Goal: Information Seeking & Learning: Learn about a topic

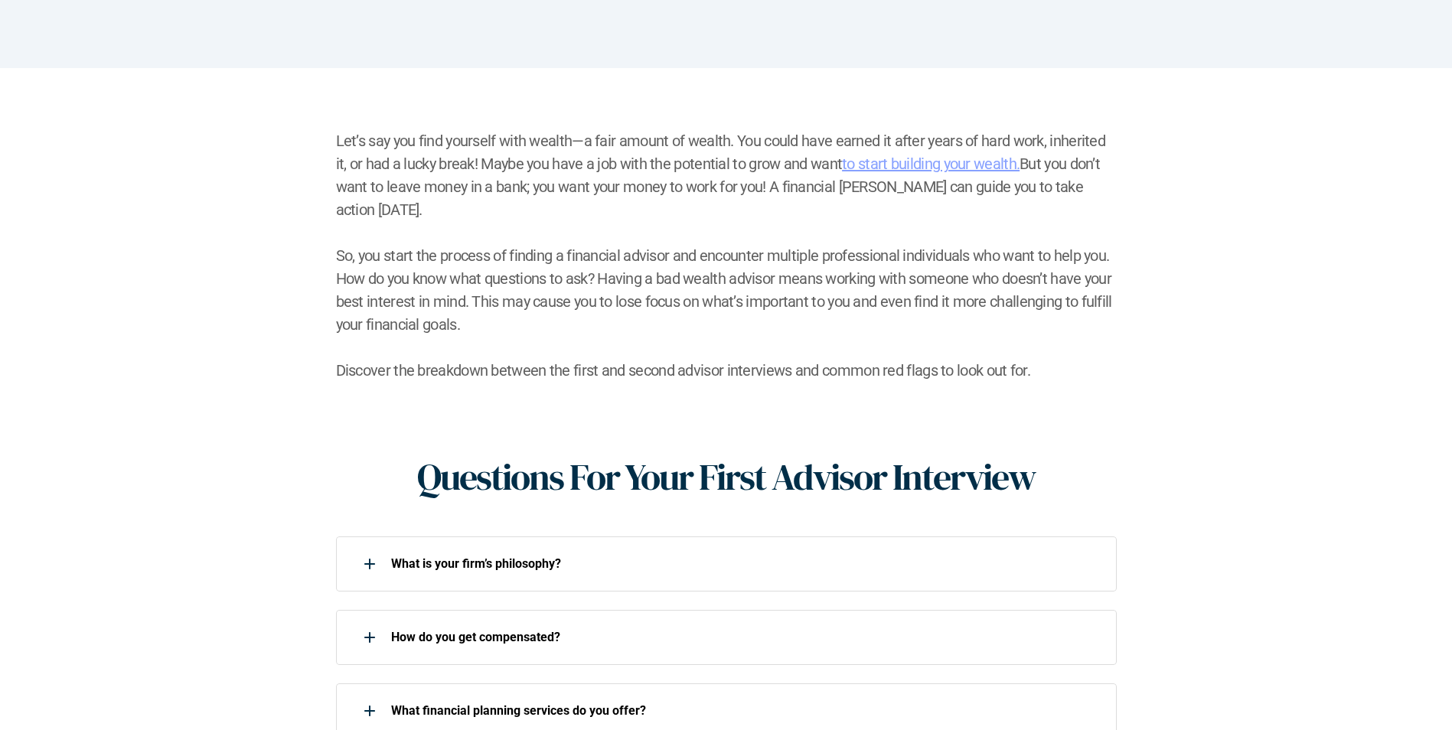
scroll to position [383, 0]
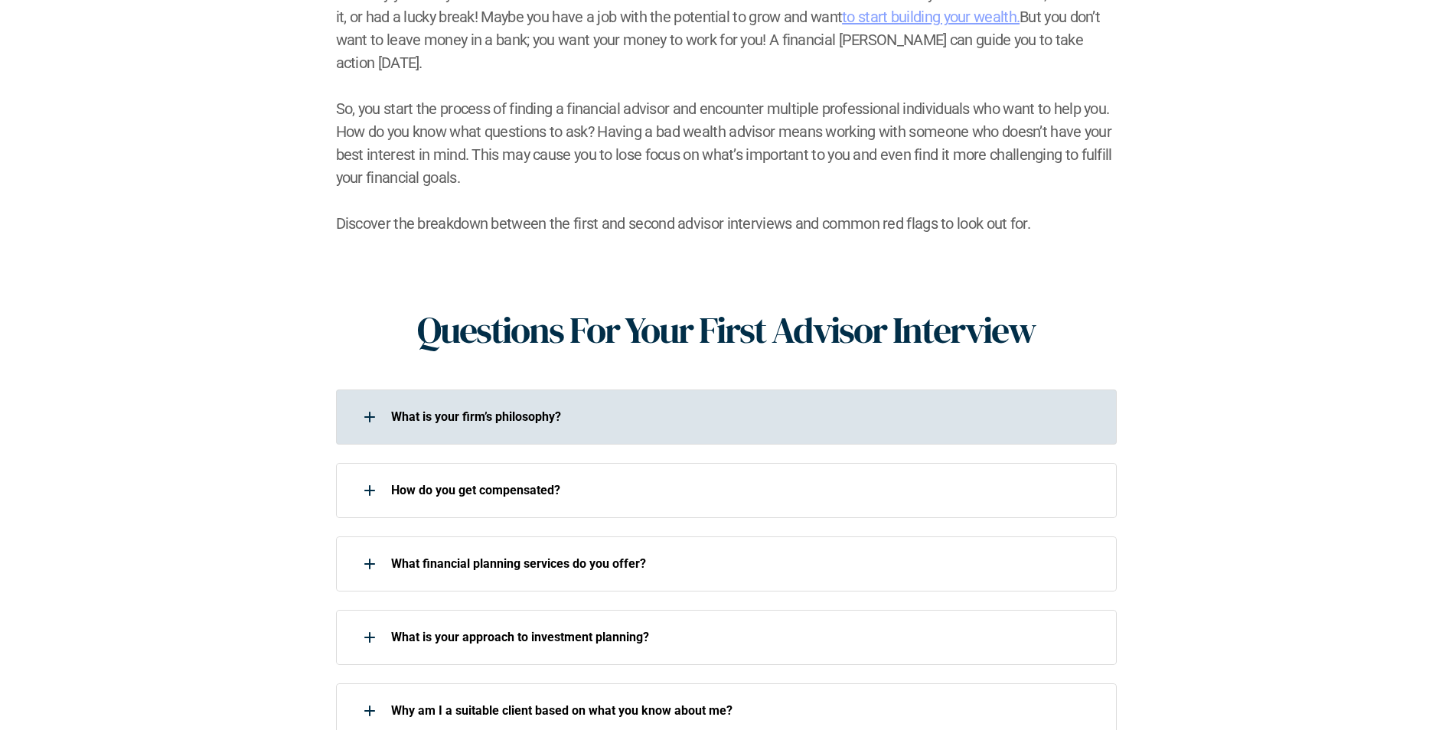
click at [526, 408] on div "What is your firm’s philosophy?" at bounding box center [716, 417] width 761 height 31
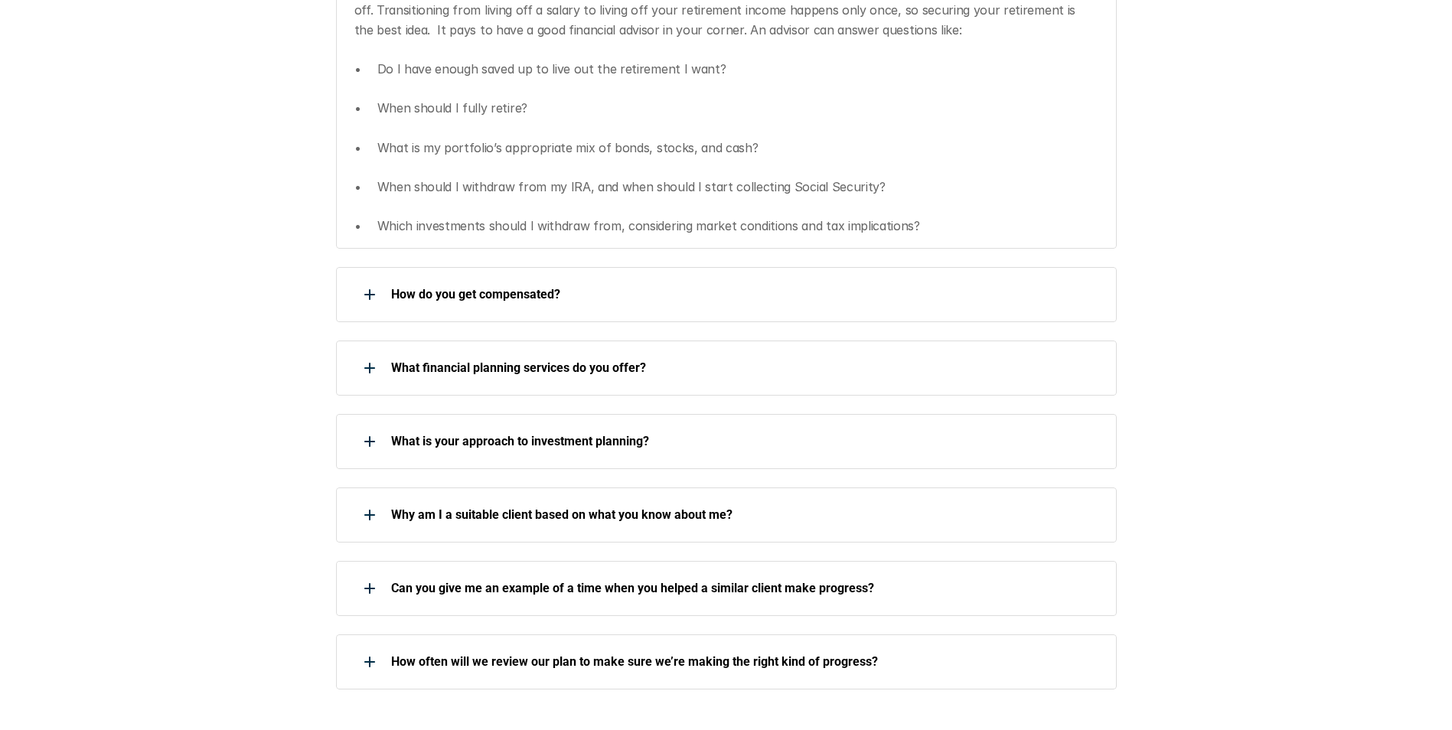
scroll to position [842, 0]
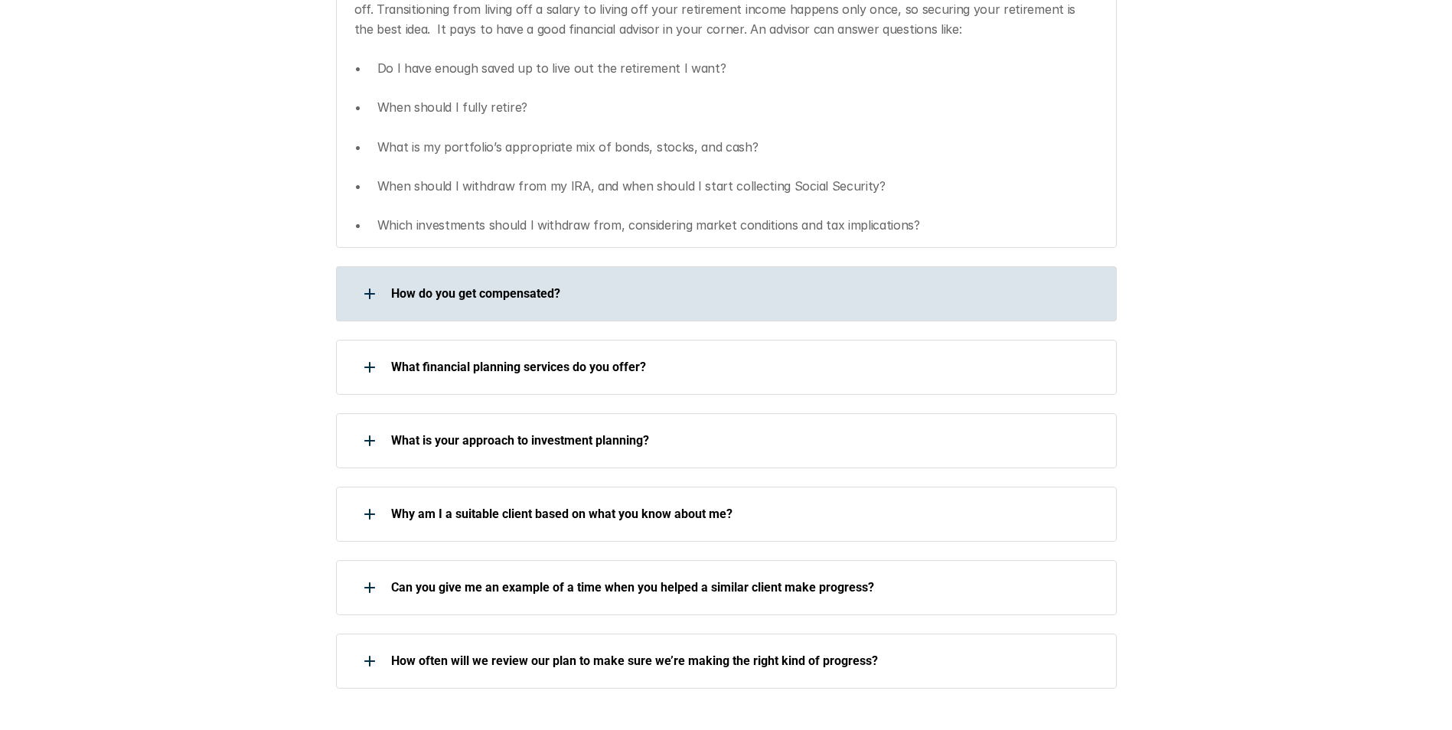
click at [531, 286] on p "How do you get compensated?" at bounding box center [744, 293] width 706 height 15
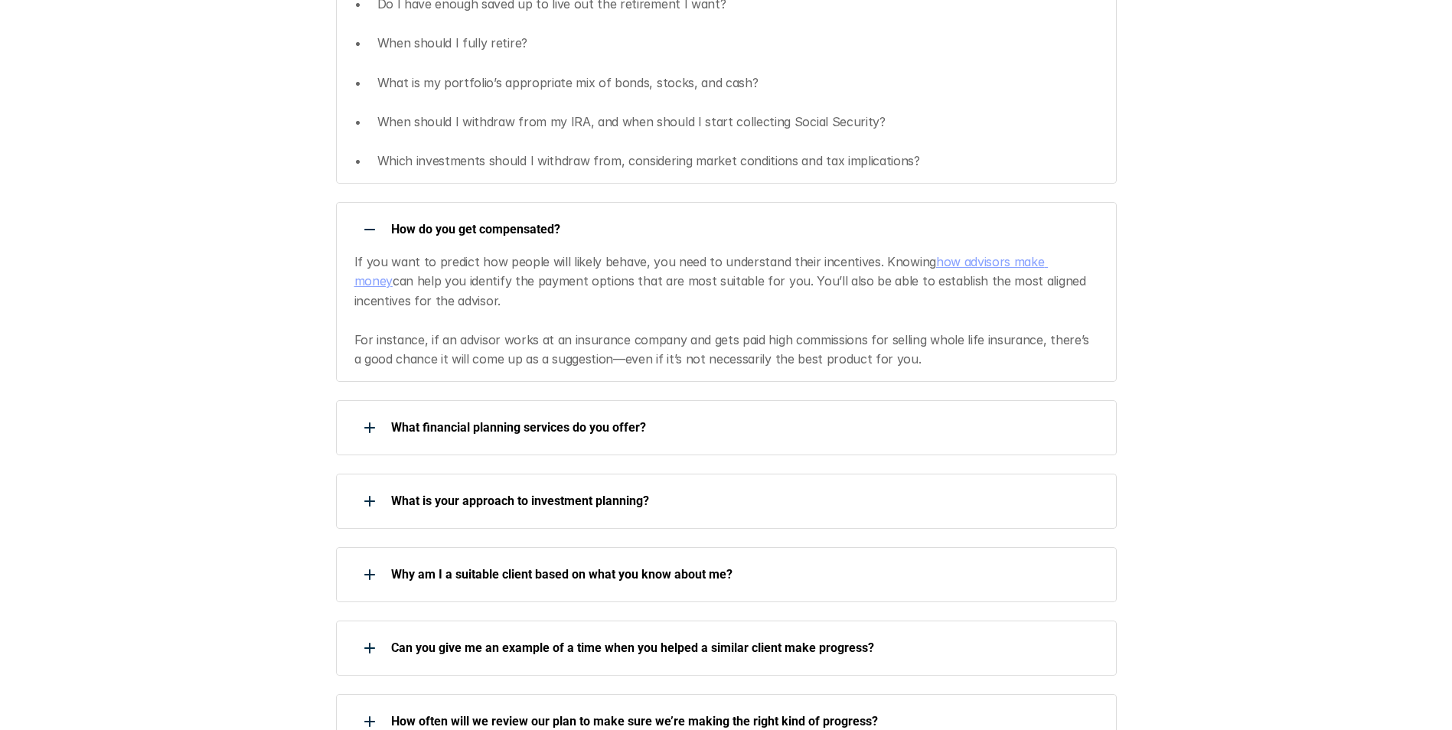
scroll to position [995, 0]
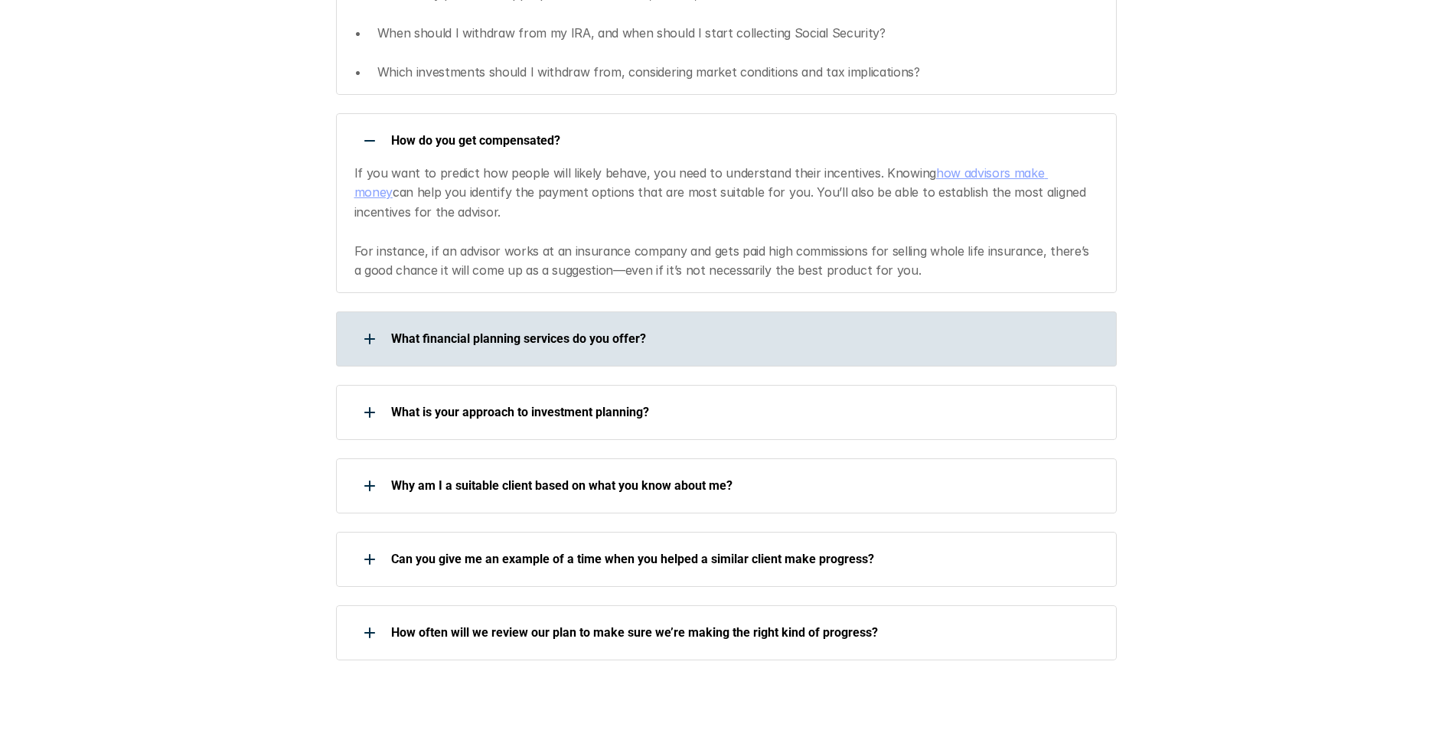
click at [518, 332] on p "What financial planning services do you offer?" at bounding box center [744, 339] width 706 height 15
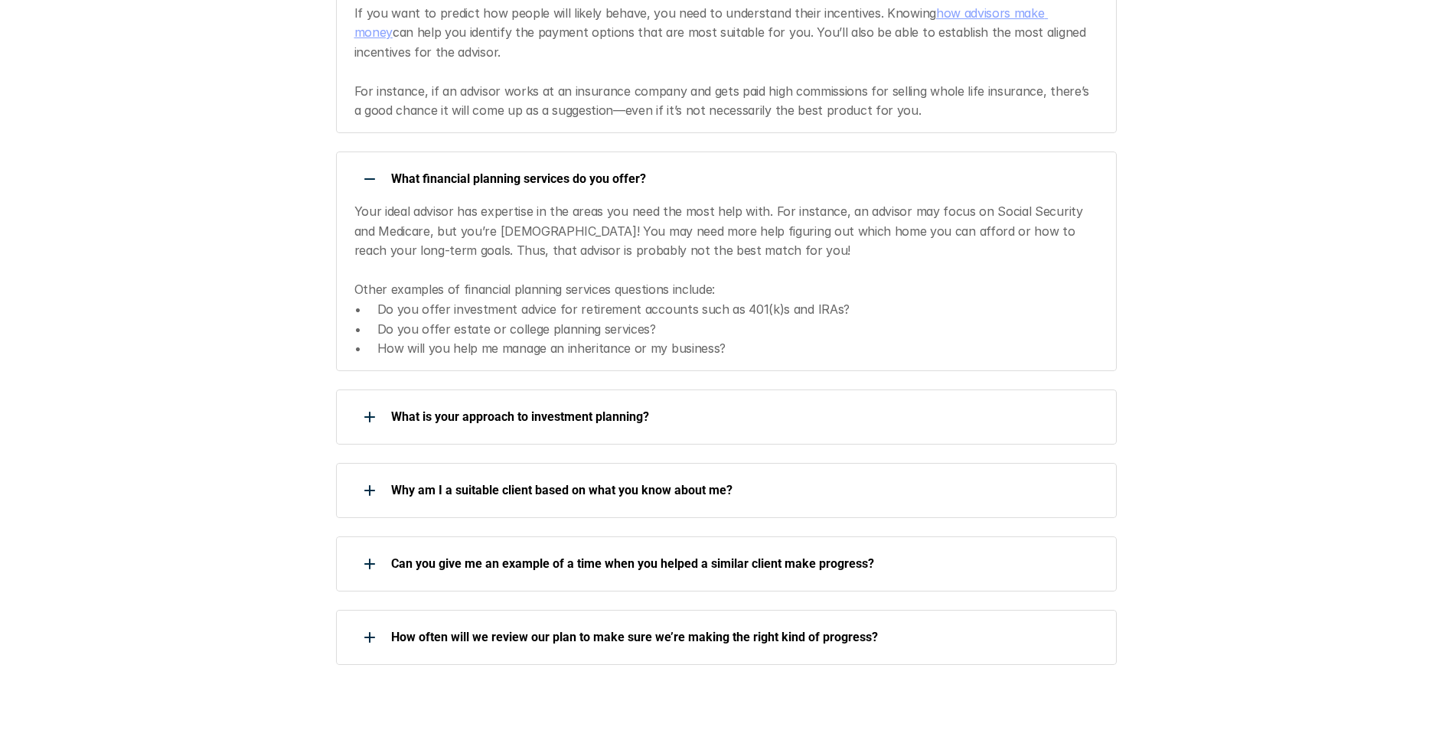
scroll to position [1225, 0]
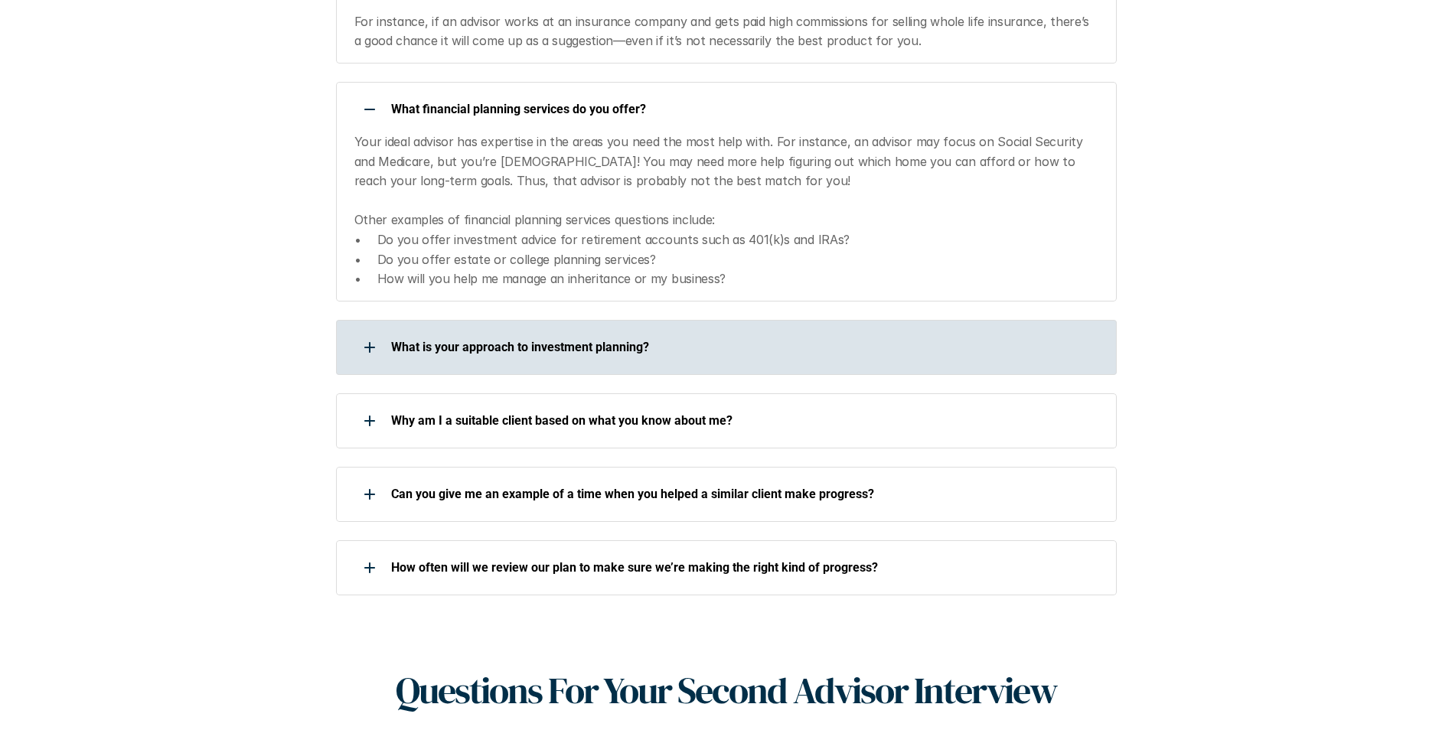
click at [518, 340] on p "What is your approach to investment planning?" at bounding box center [744, 347] width 706 height 15
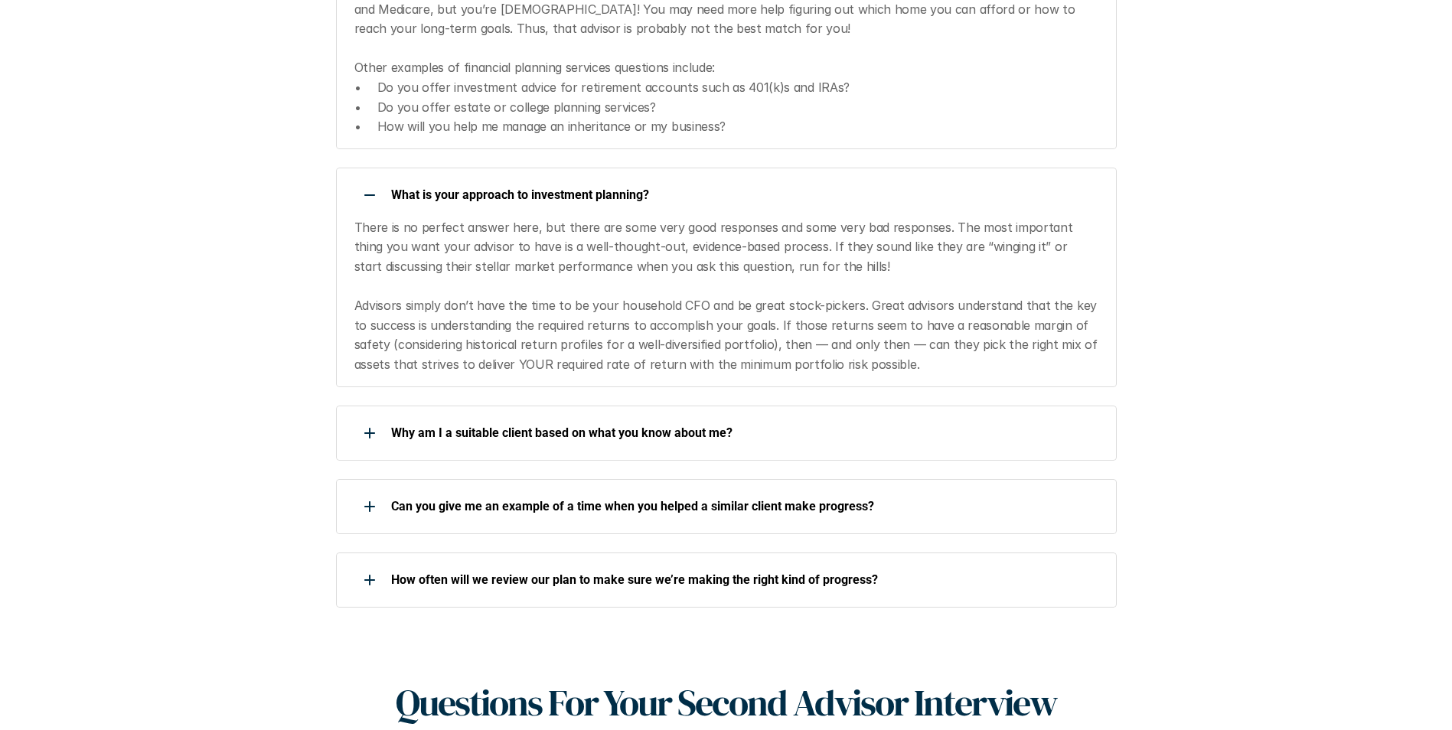
scroll to position [1378, 0]
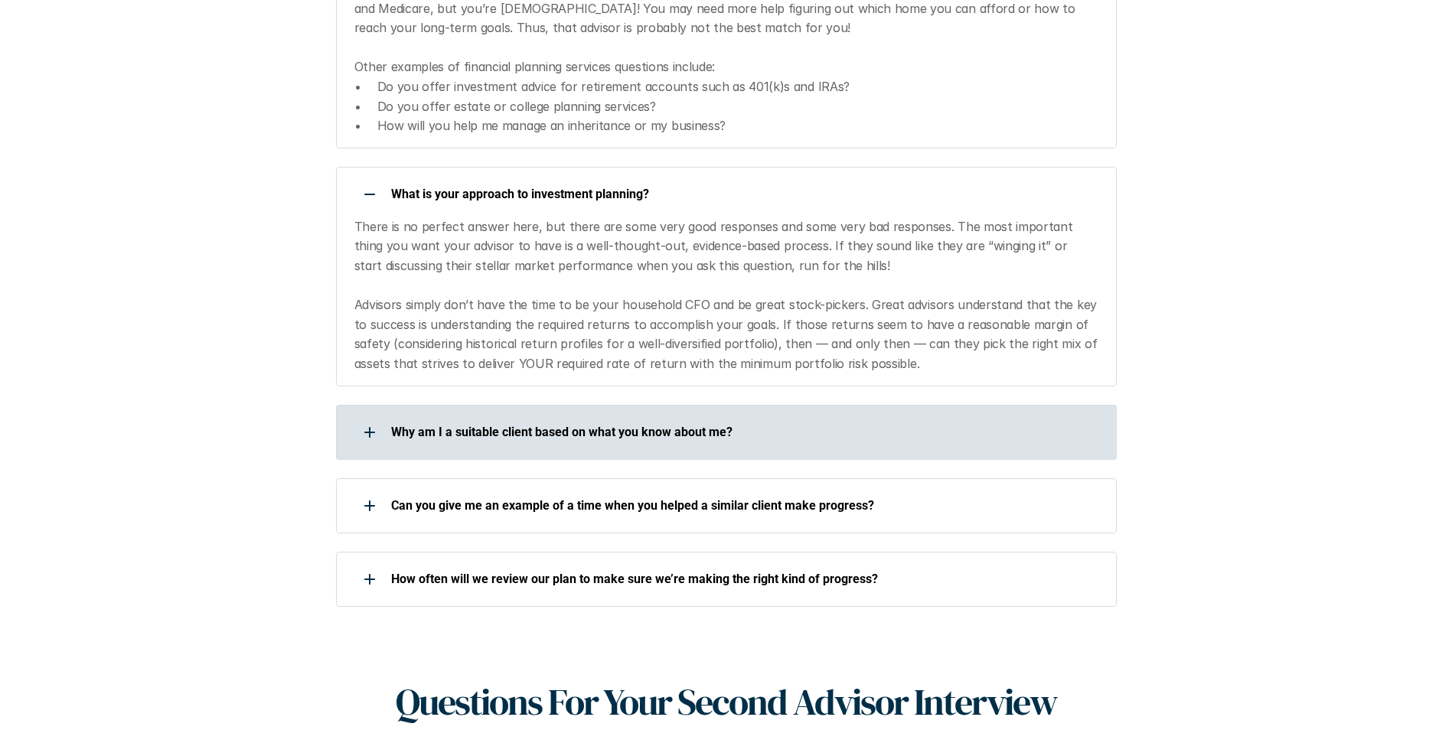
click at [542, 425] on p "Why am I a suitable client based on what you know about me?" at bounding box center [744, 432] width 706 height 15
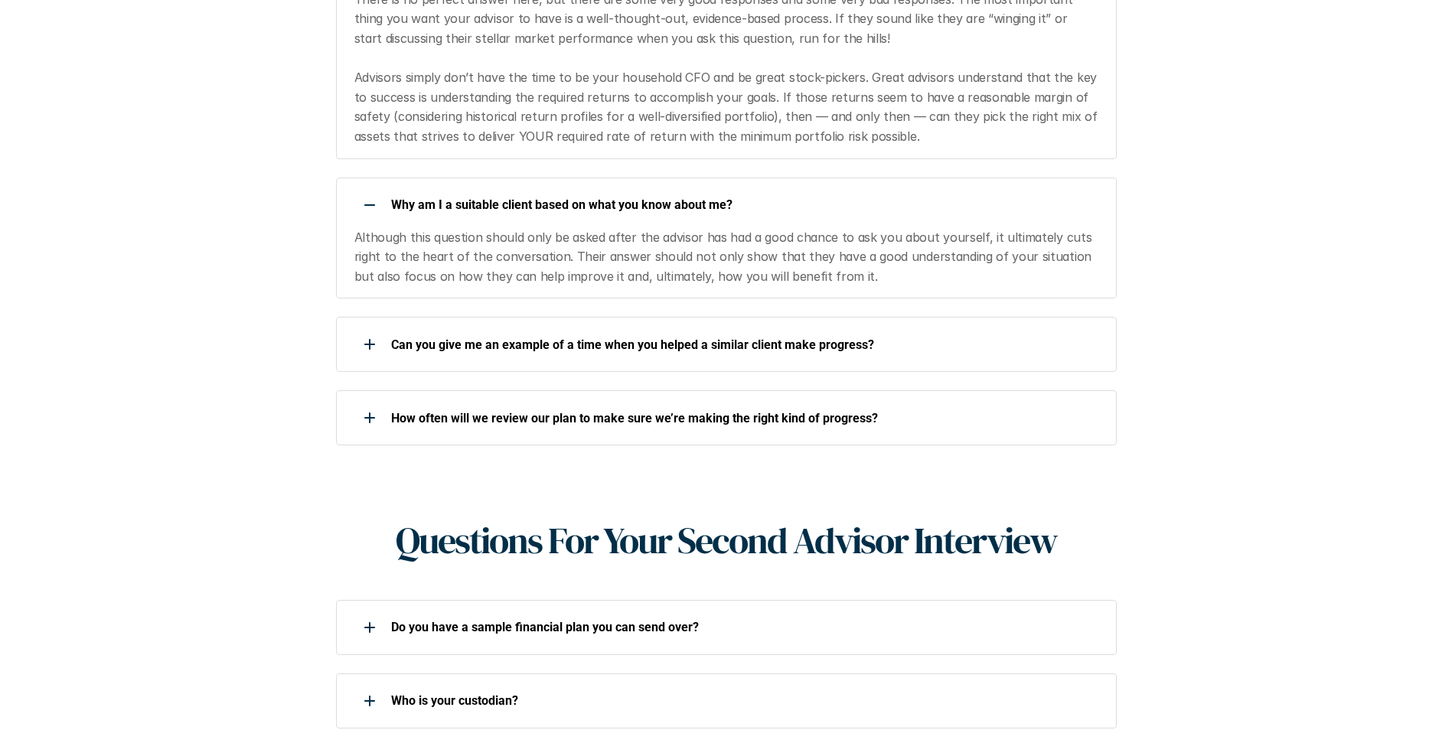
scroll to position [1608, 0]
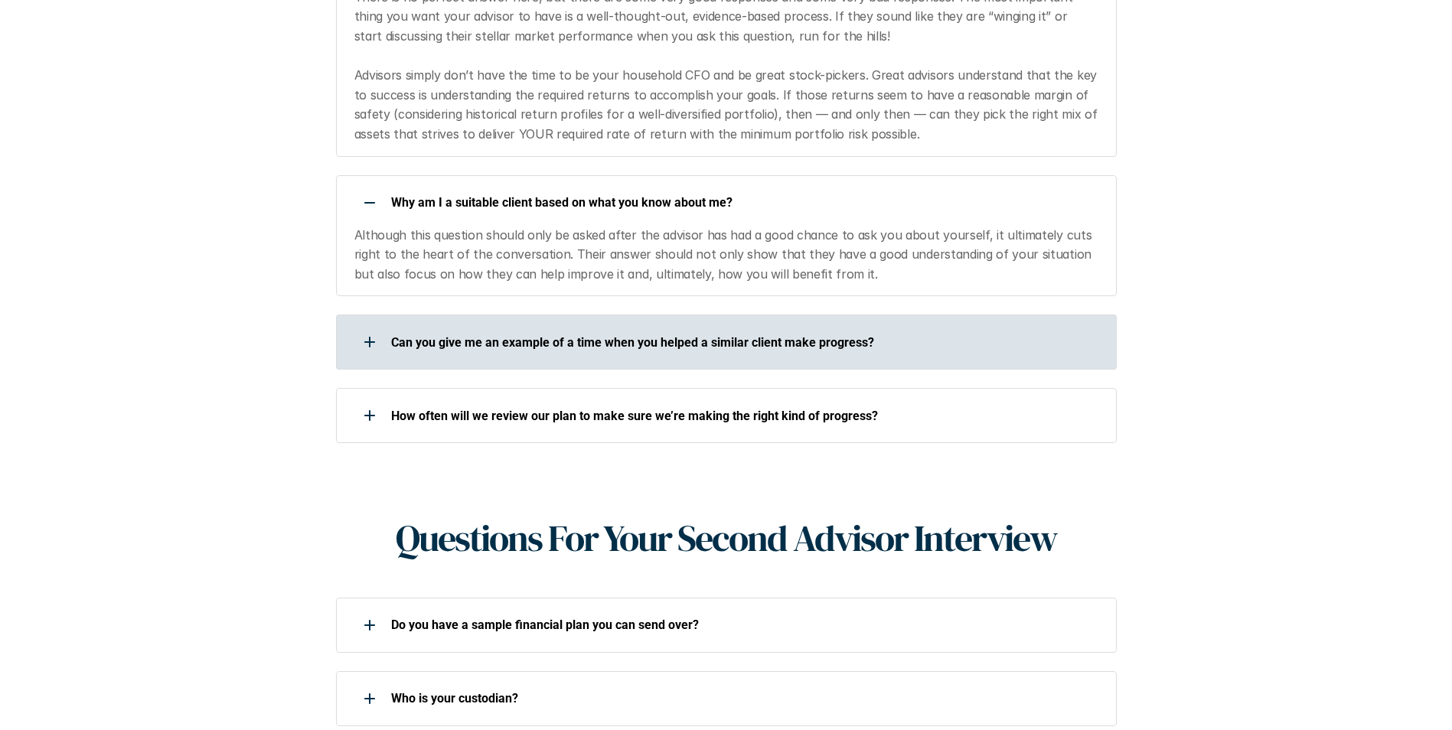
click at [589, 335] on div "Can you give me an example of a time when you helped a similar client make prog…" at bounding box center [726, 342] width 781 height 55
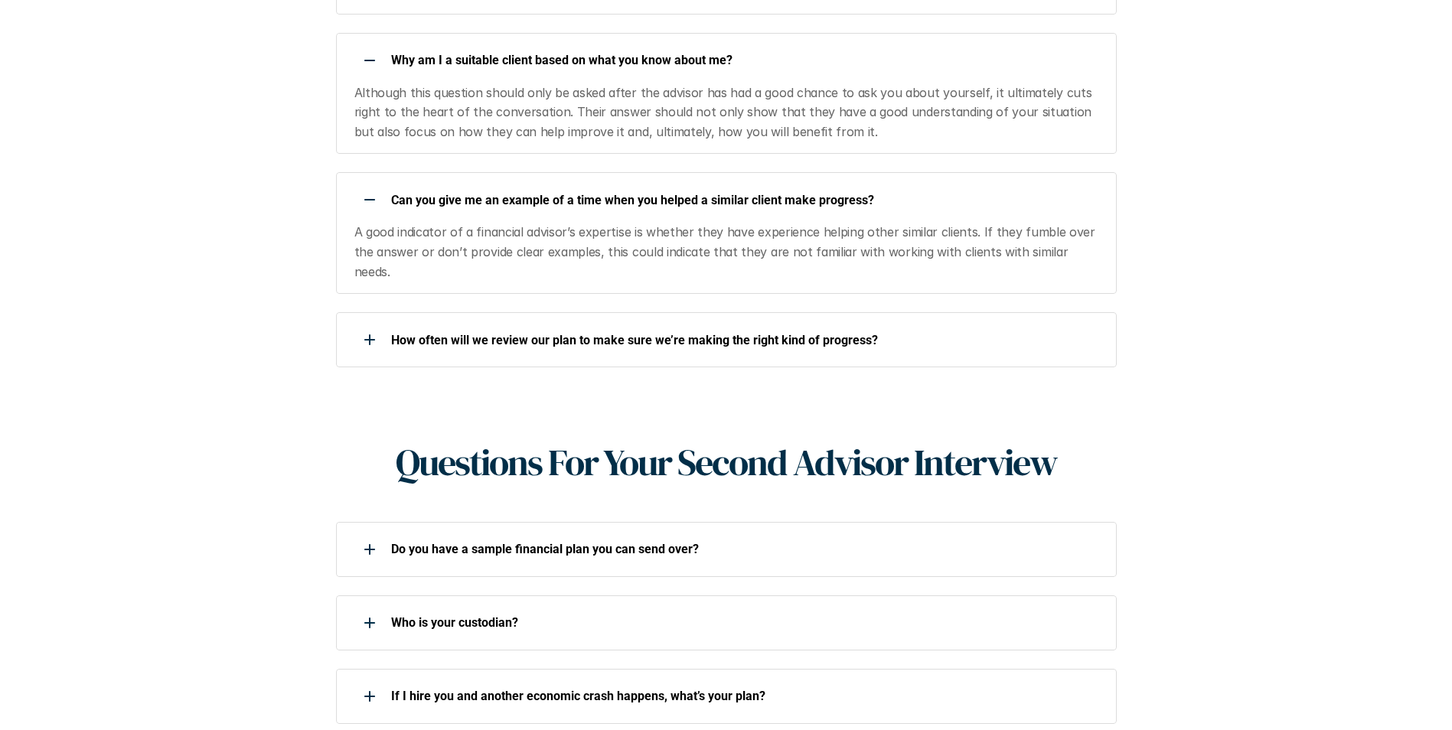
scroll to position [1761, 0]
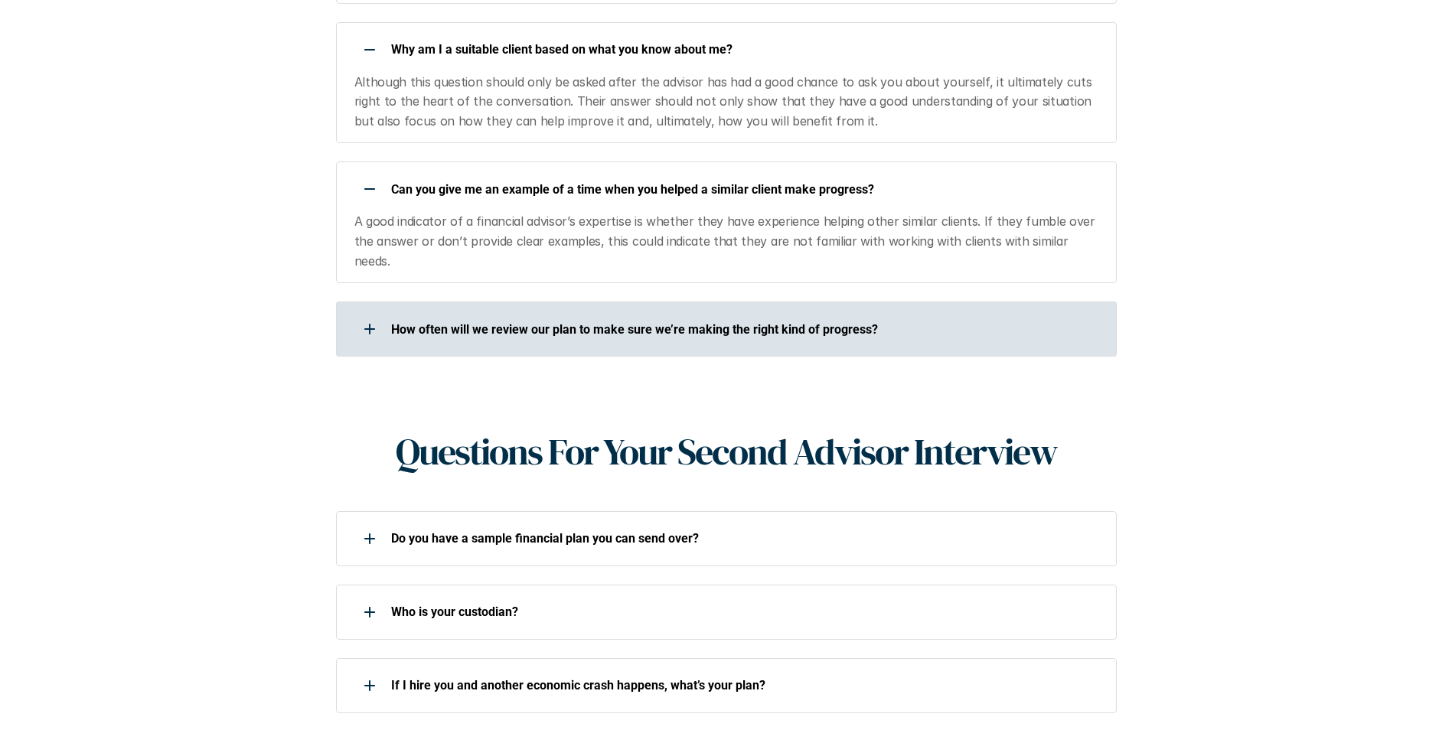
click at [585, 314] on div "How often will we review our plan to make sure we’re making the right kind of p…" at bounding box center [716, 329] width 761 height 31
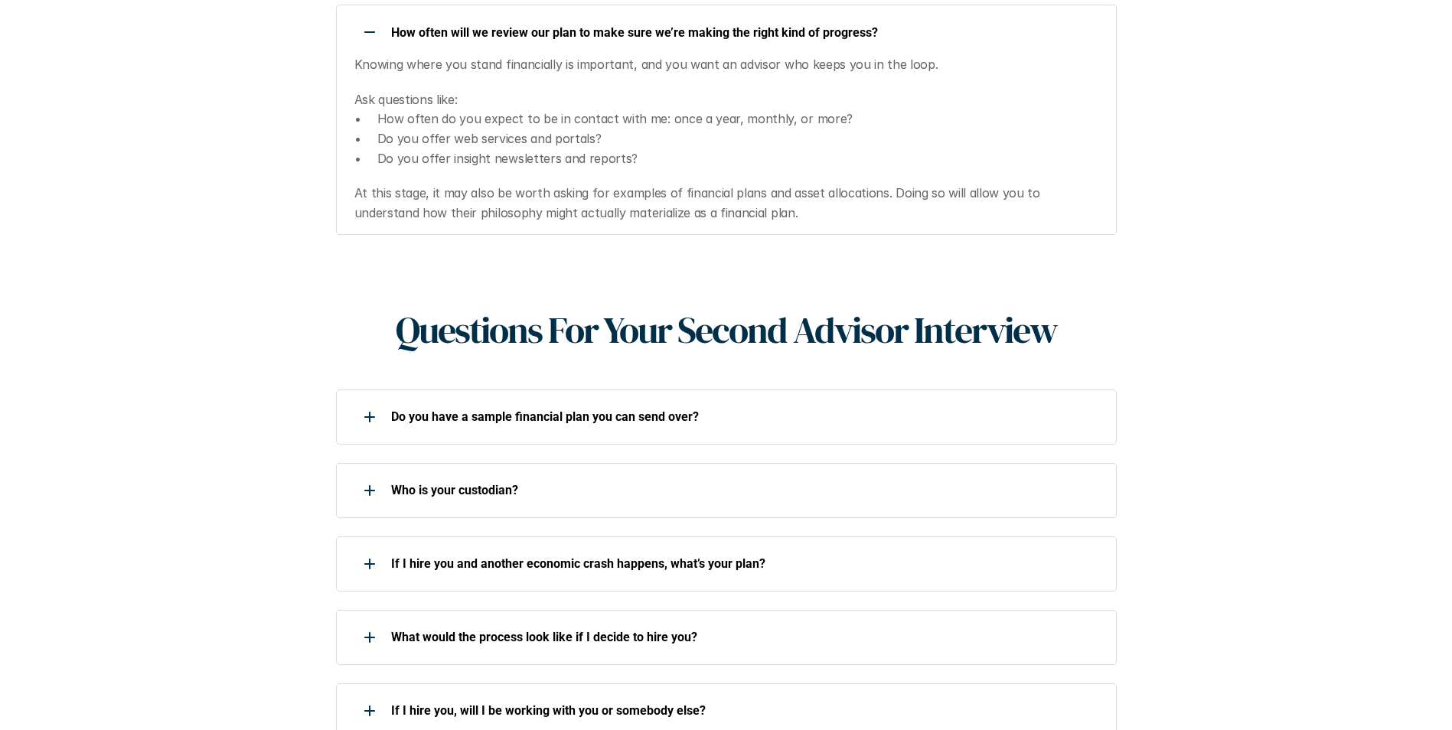
scroll to position [2067, 0]
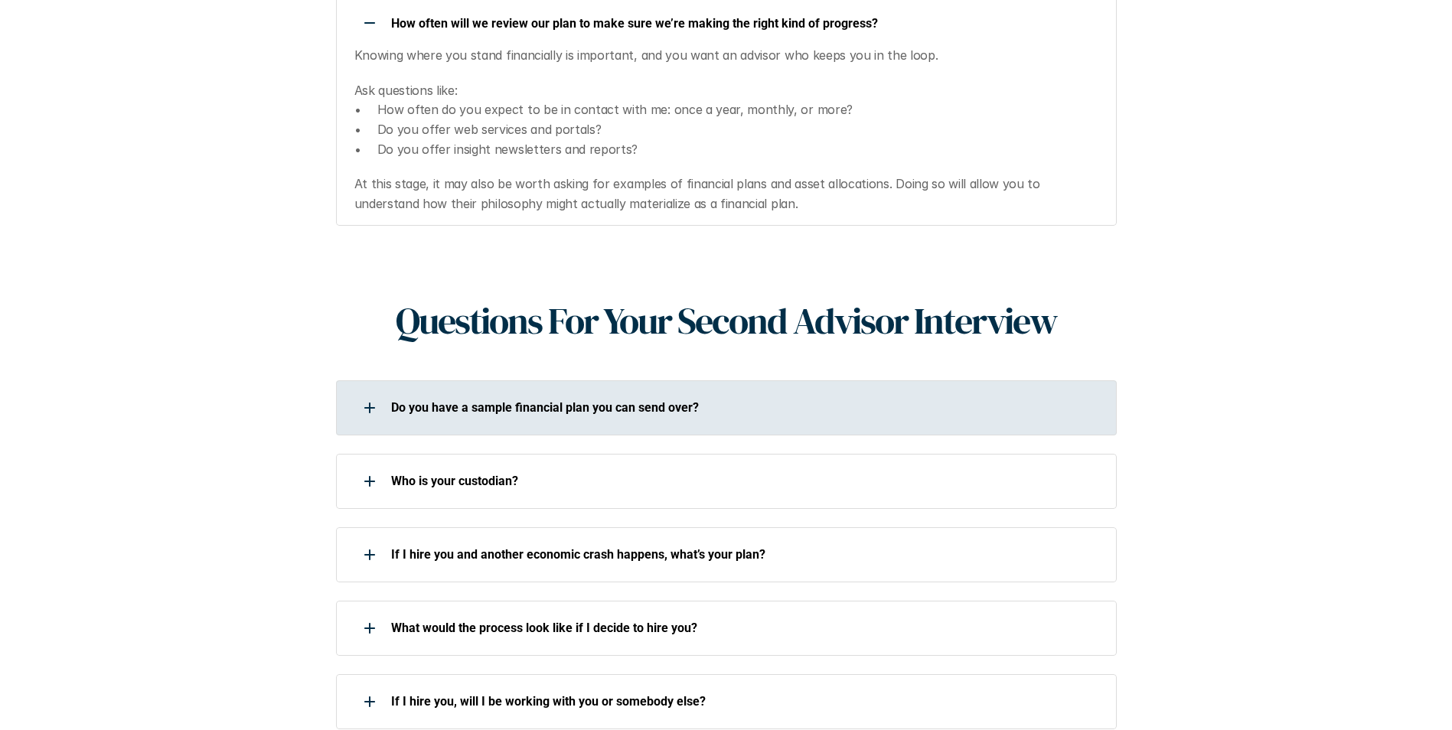
click at [570, 393] on div "Do you have a sample financial plan you can send over?" at bounding box center [716, 408] width 761 height 31
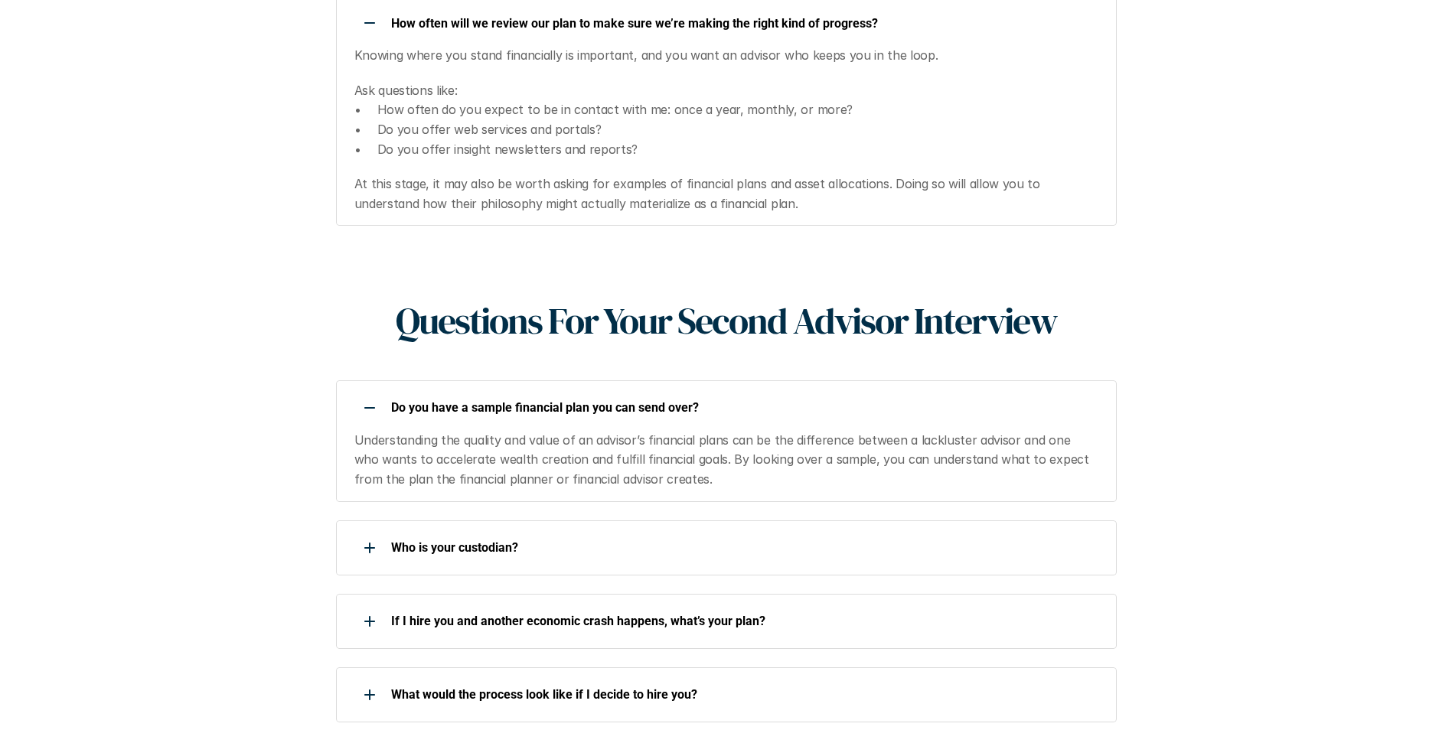
scroll to position [2297, 0]
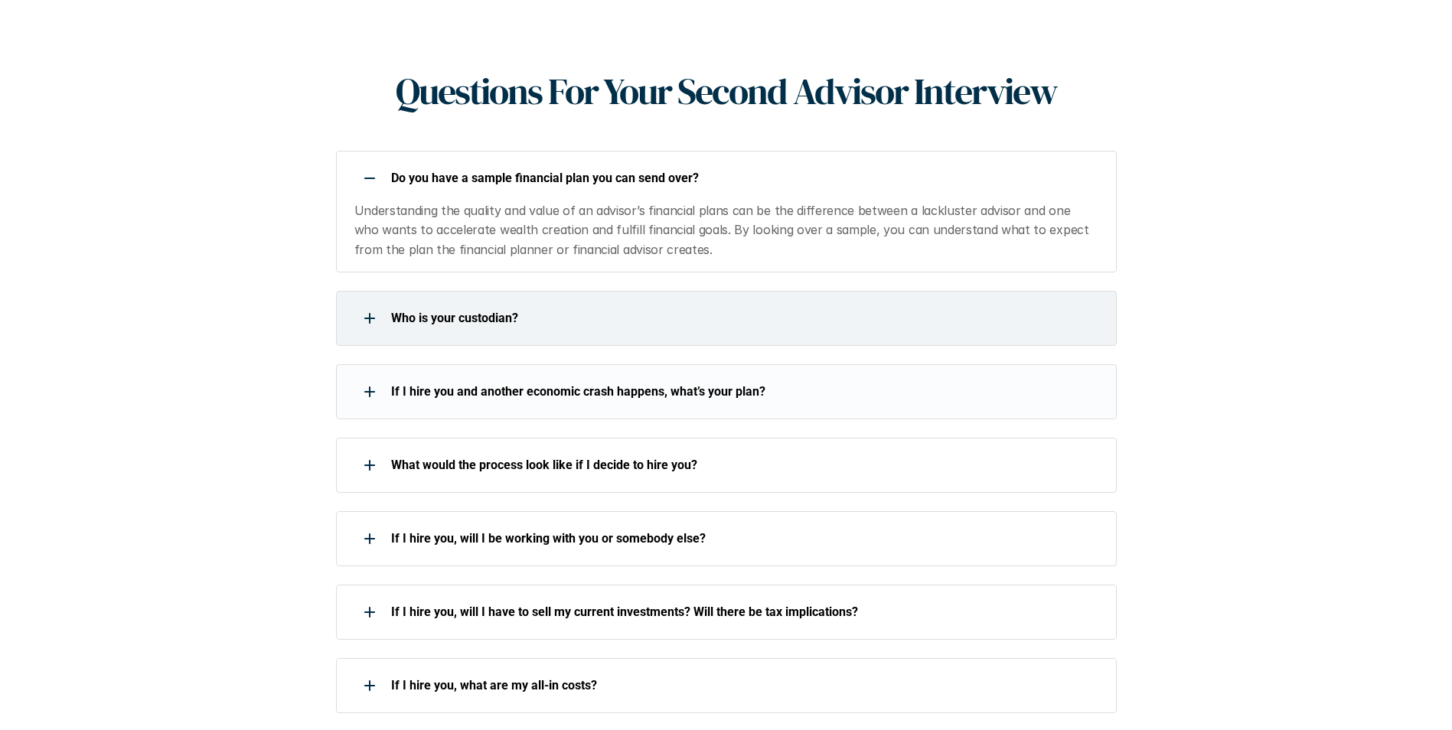
click at [566, 298] on div "Who is your custodian?" at bounding box center [726, 318] width 781 height 55
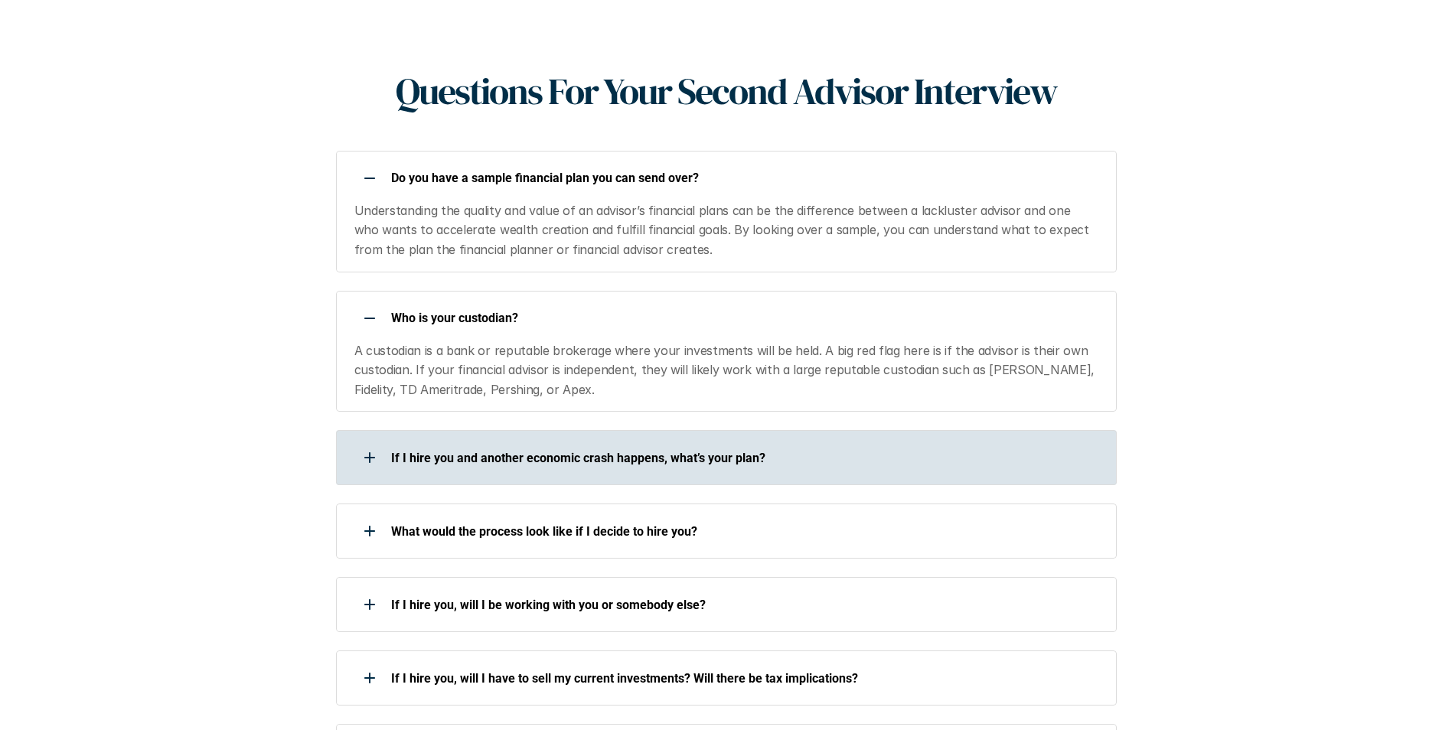
click at [575, 451] on p "If I hire you and another economic crash happens, what’s your plan?" at bounding box center [744, 458] width 706 height 15
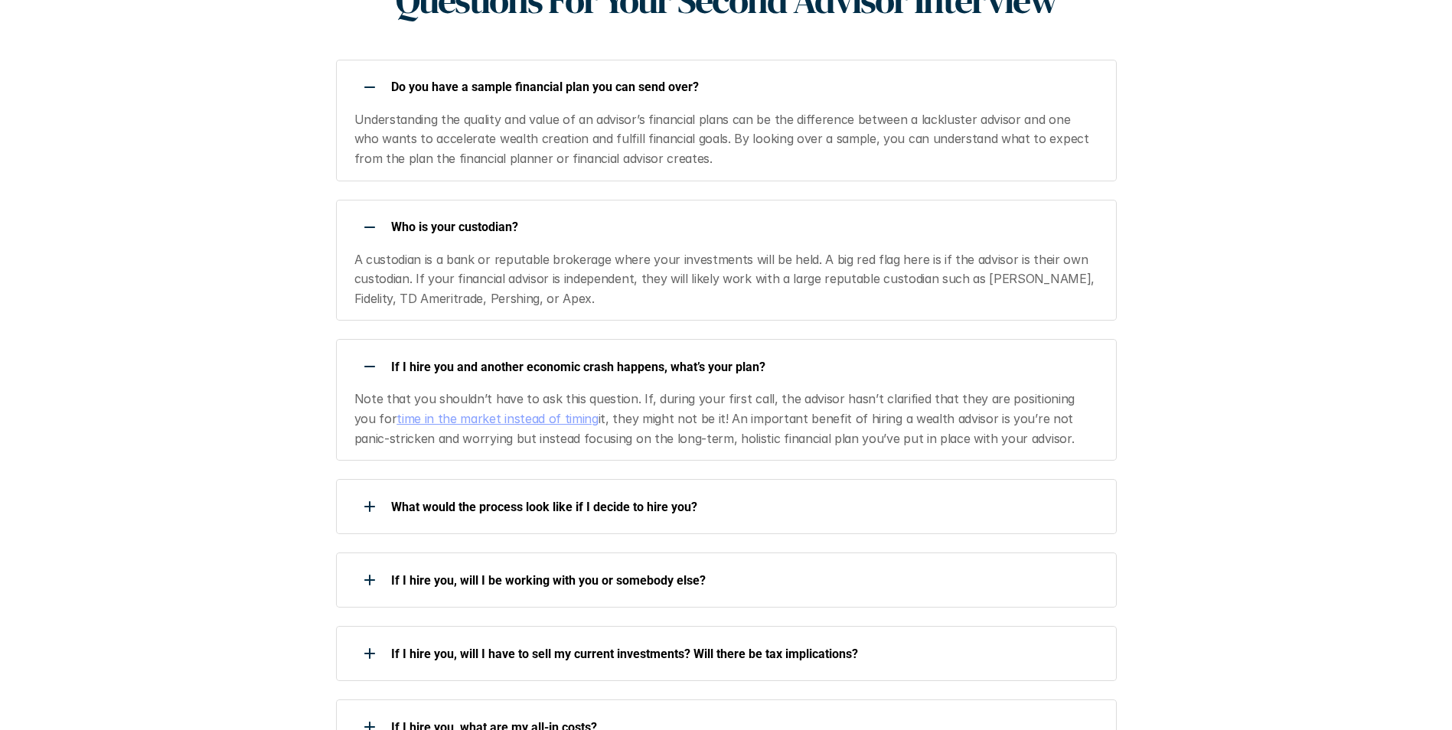
scroll to position [2527, 0]
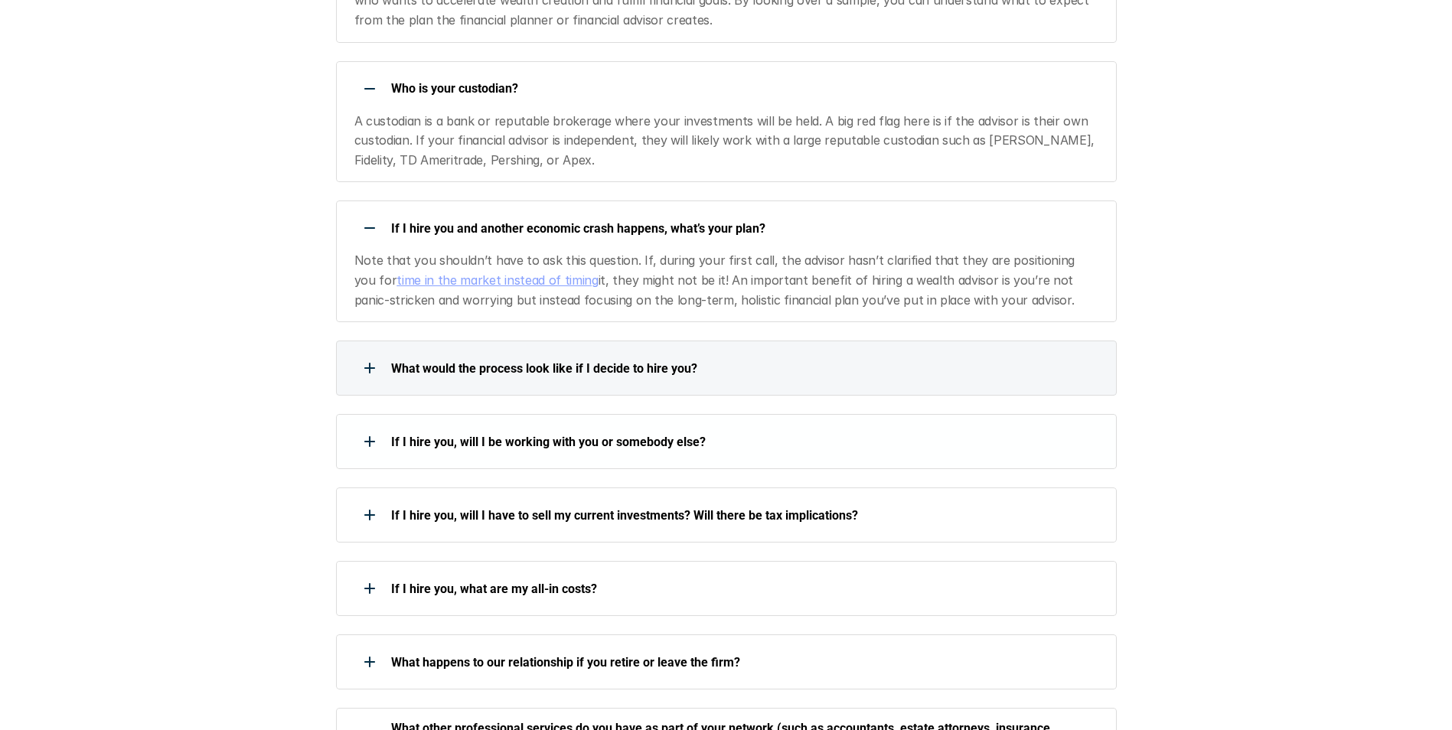
click at [619, 353] on div "What would the process look like if I decide to hire you?" at bounding box center [716, 368] width 761 height 31
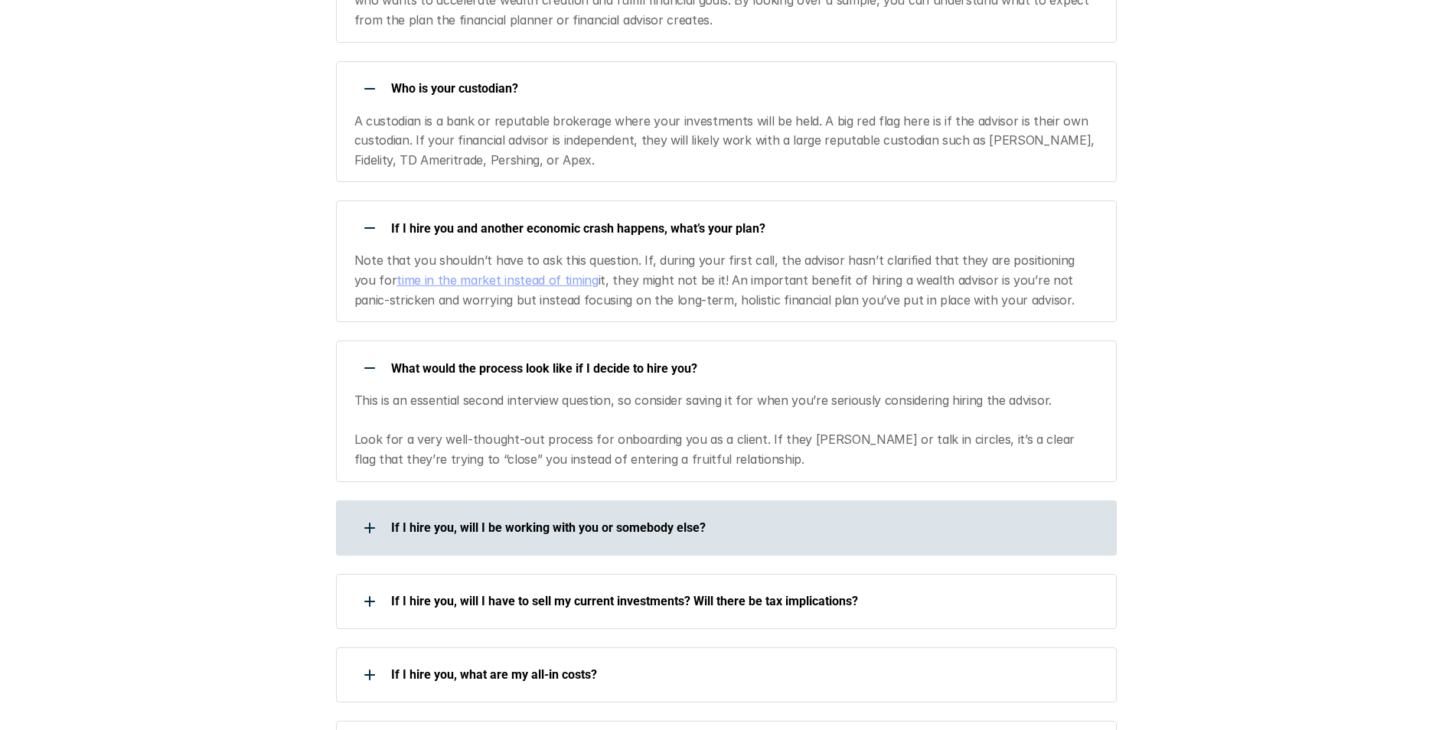
click at [615, 505] on div "If I hire you, will I be working with you or somebody else?" at bounding box center [726, 528] width 781 height 55
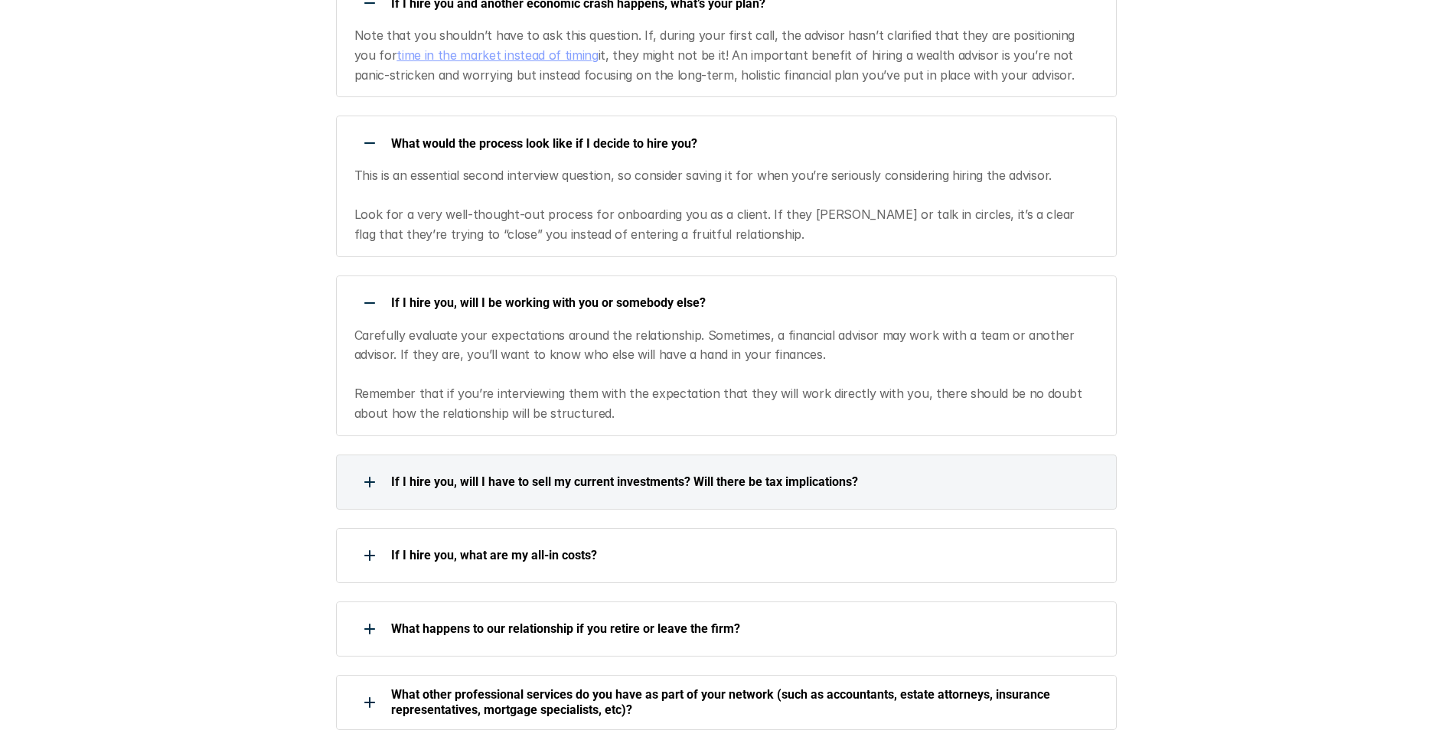
scroll to position [2756, 0]
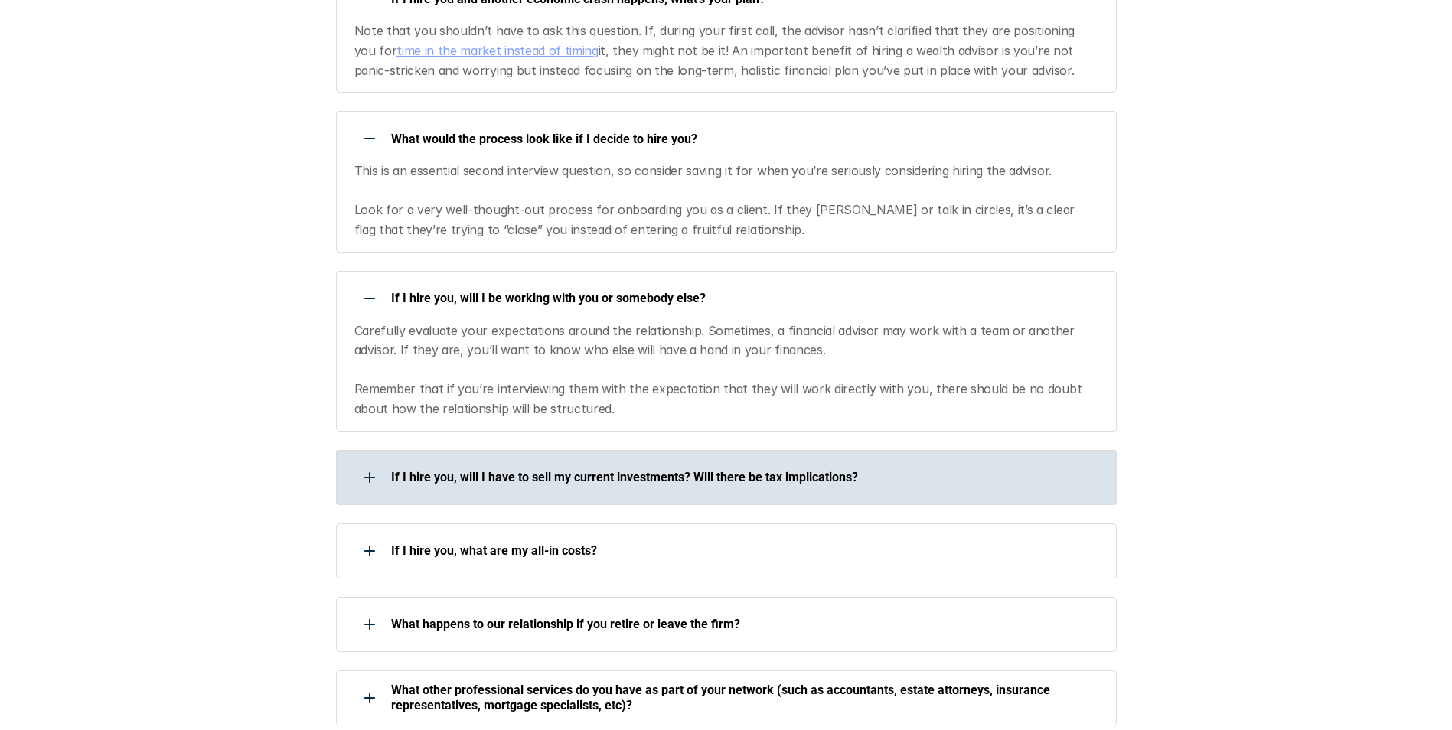
click at [601, 450] on div "If I hire you, will I have to sell my current investments? Will there be tax im…" at bounding box center [726, 477] width 781 height 55
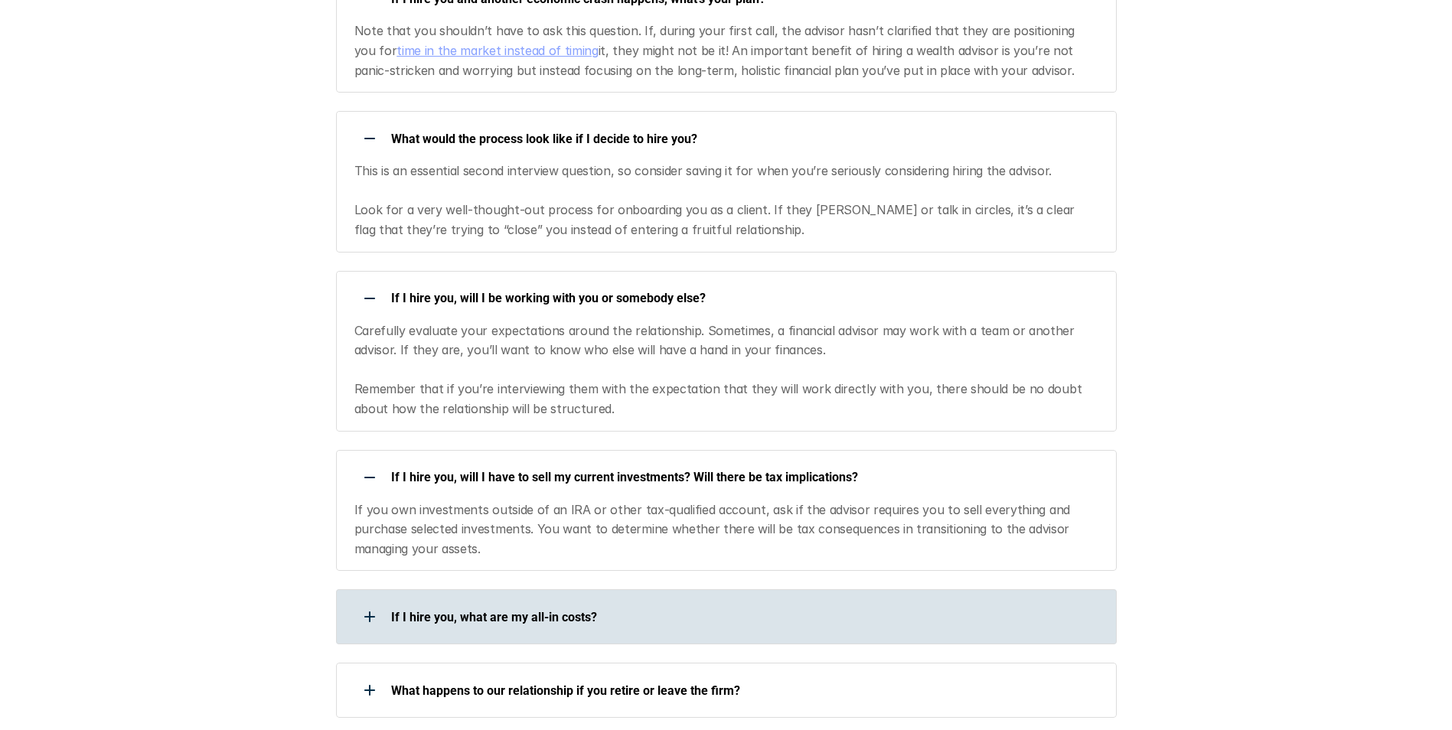
click at [592, 610] on p "If I hire you, what are my all-in costs?" at bounding box center [744, 617] width 706 height 15
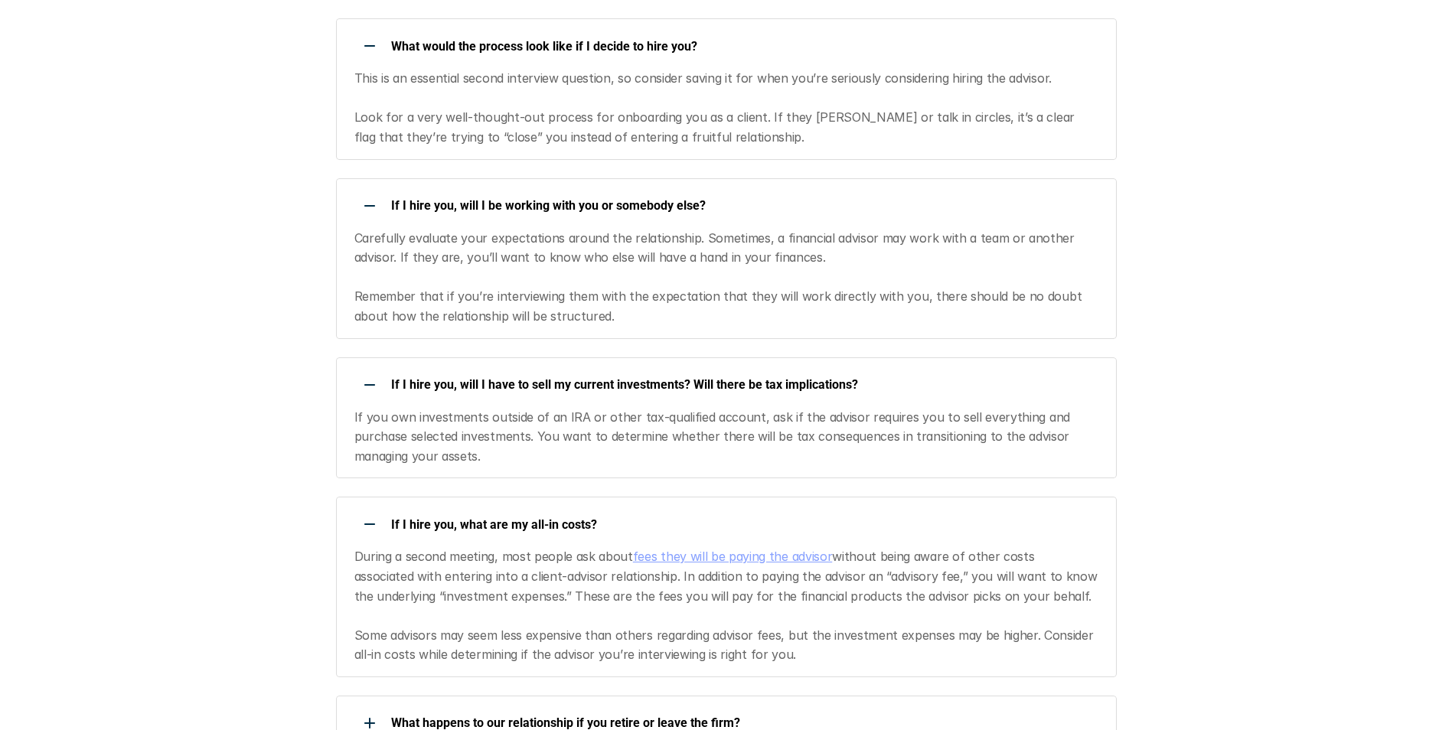
scroll to position [3139, 0]
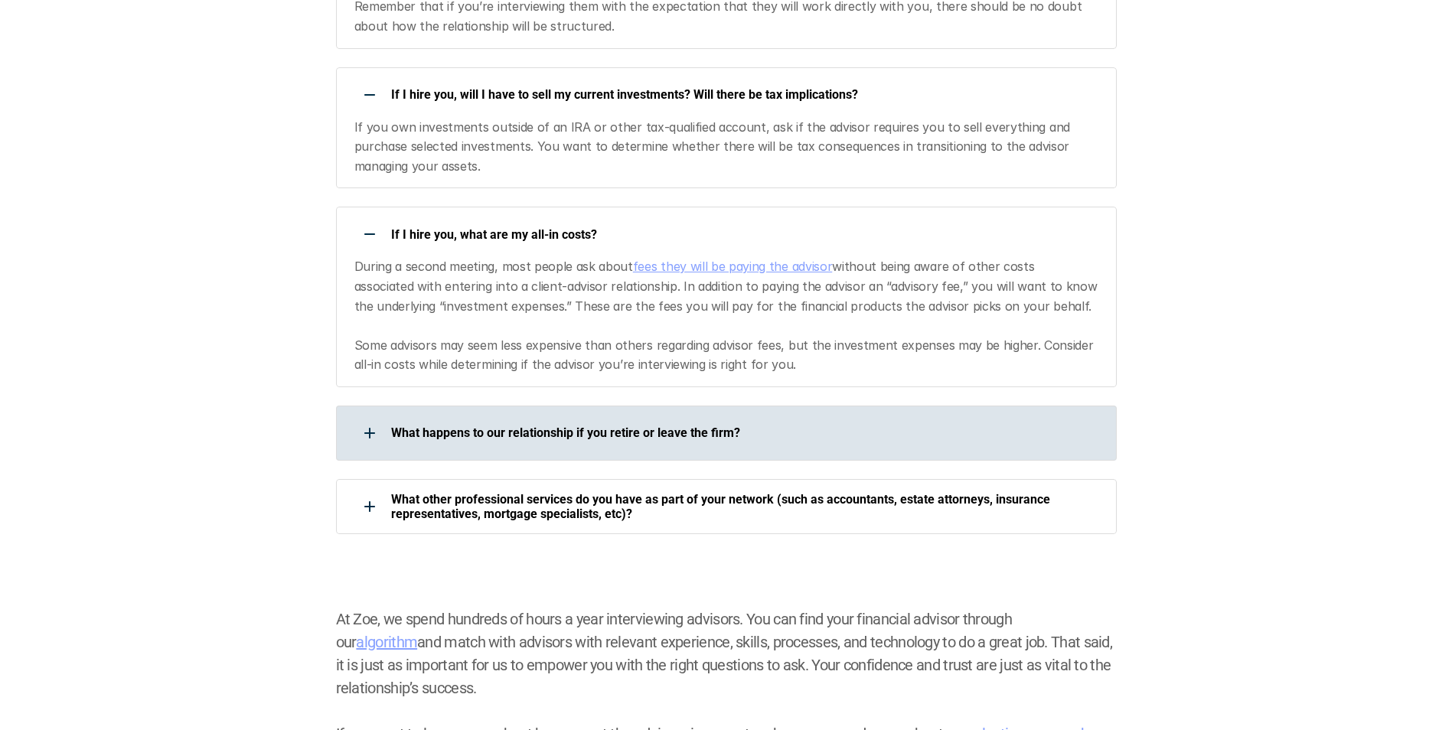
click at [681, 408] on div "What happens to our relationship if you retire or leave the firm?" at bounding box center [726, 433] width 781 height 55
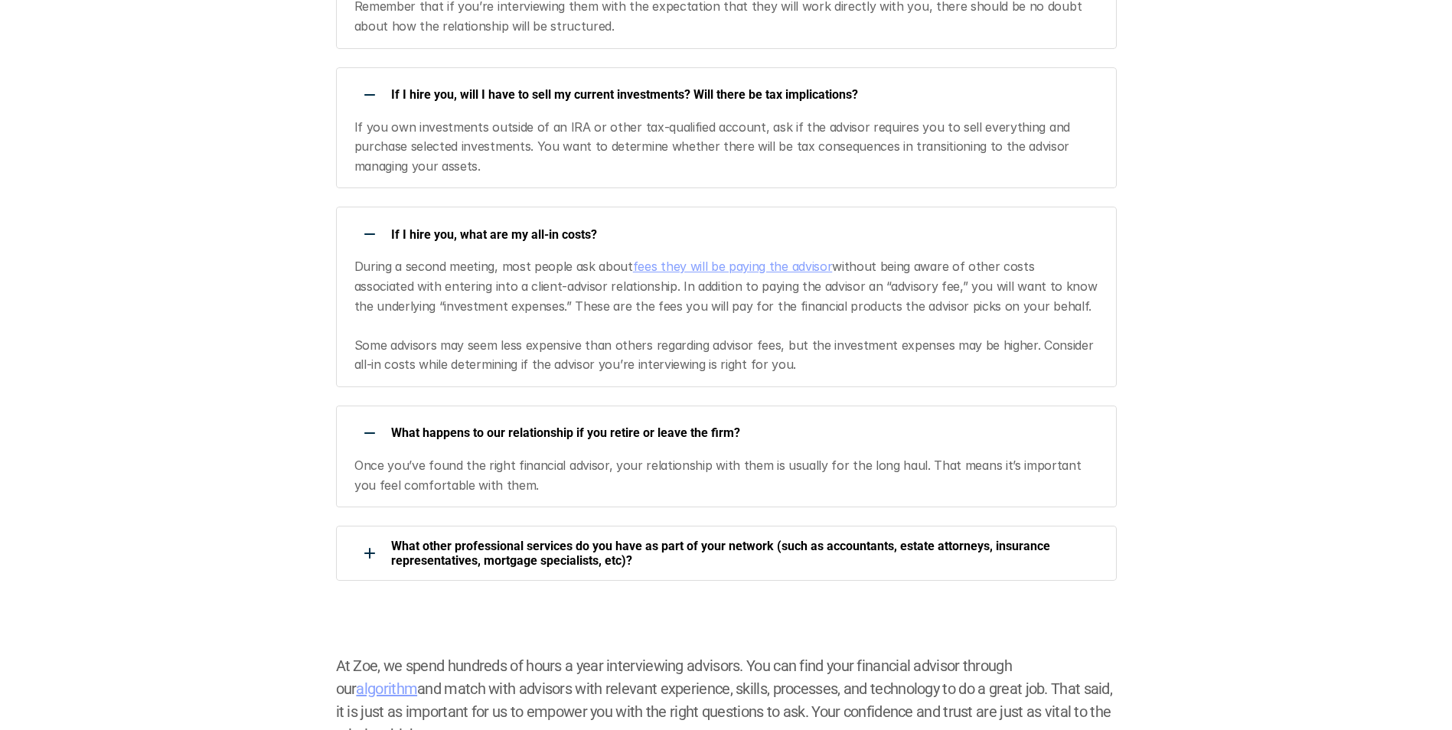
click at [689, 531] on div "What other professional services do you have as part of your network (such as a…" at bounding box center [726, 553] width 781 height 55
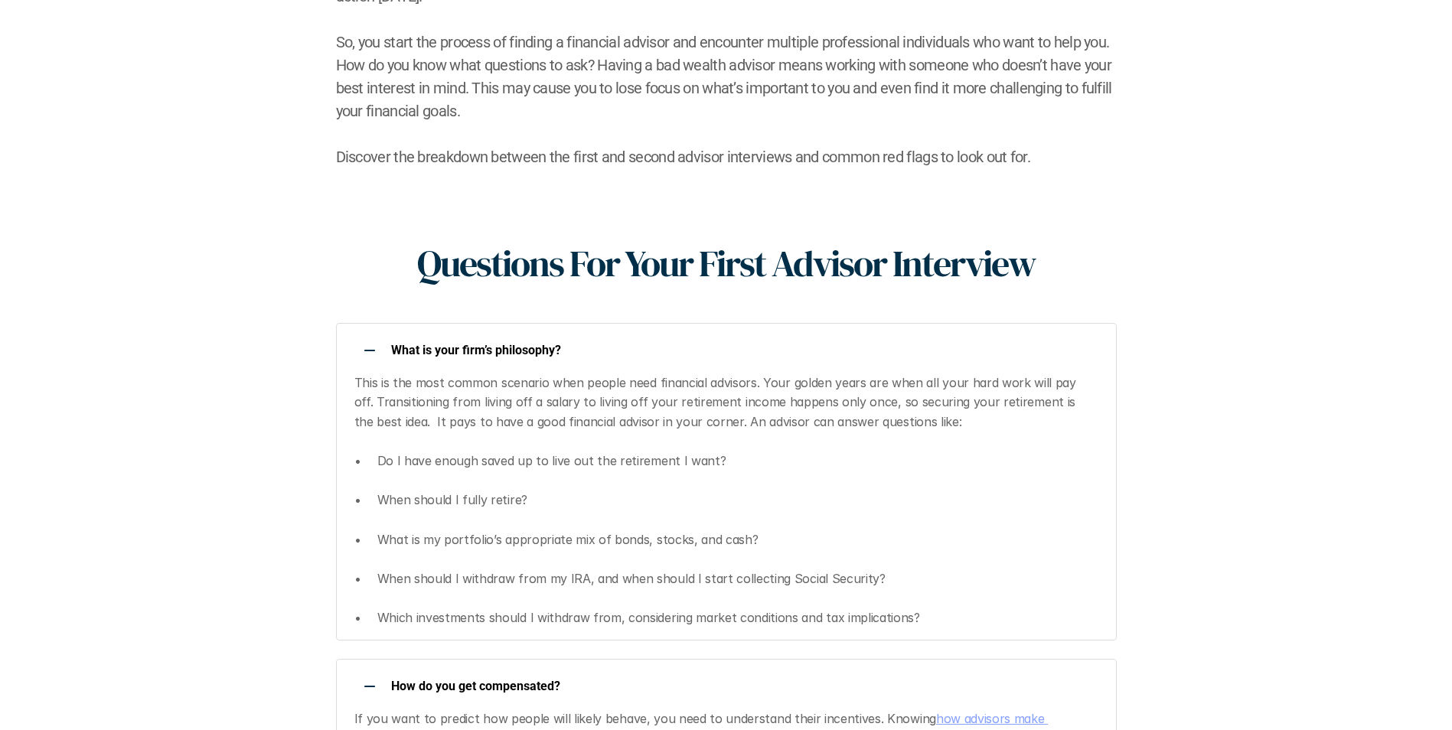
scroll to position [0, 0]
